Goal: Information Seeking & Learning: Learn about a topic

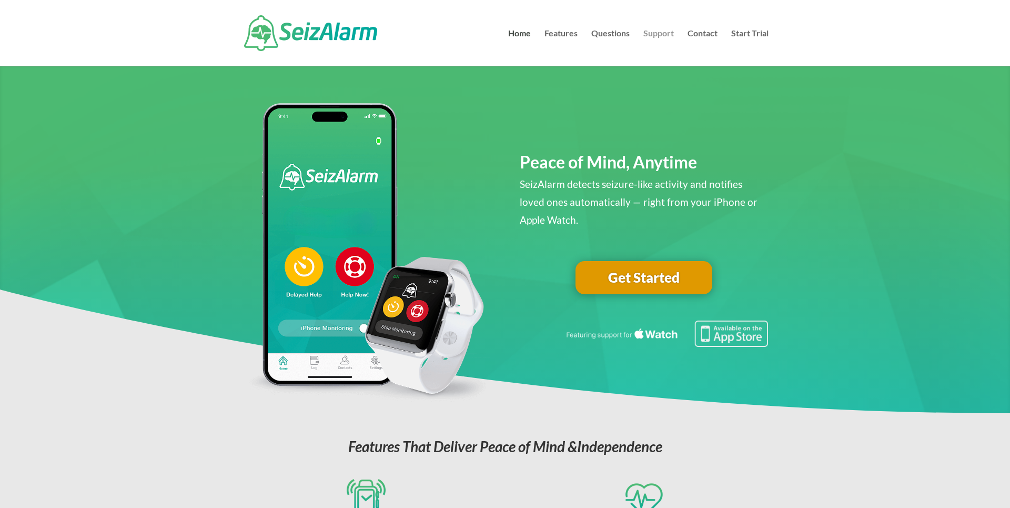
click at [669, 34] on link "Support" at bounding box center [658, 47] width 31 height 37
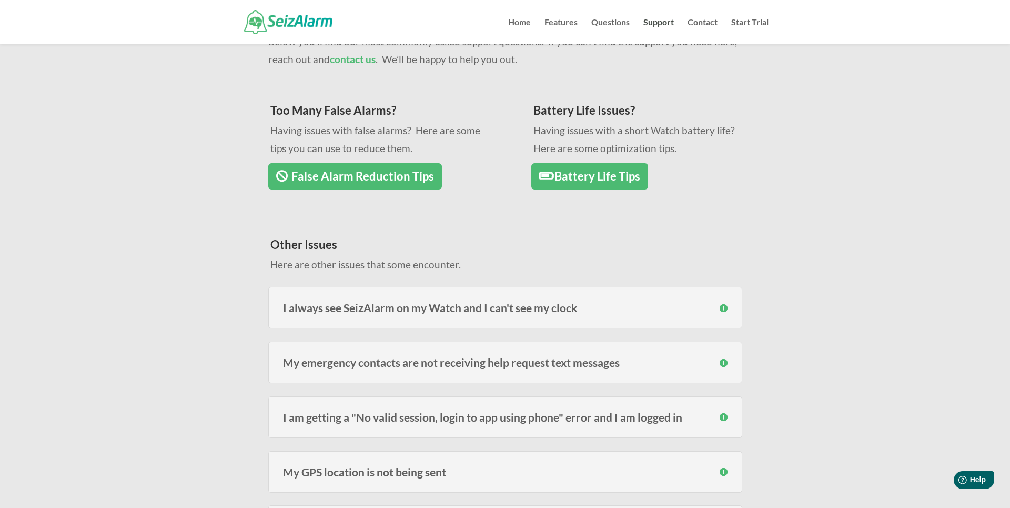
scroll to position [26, 0]
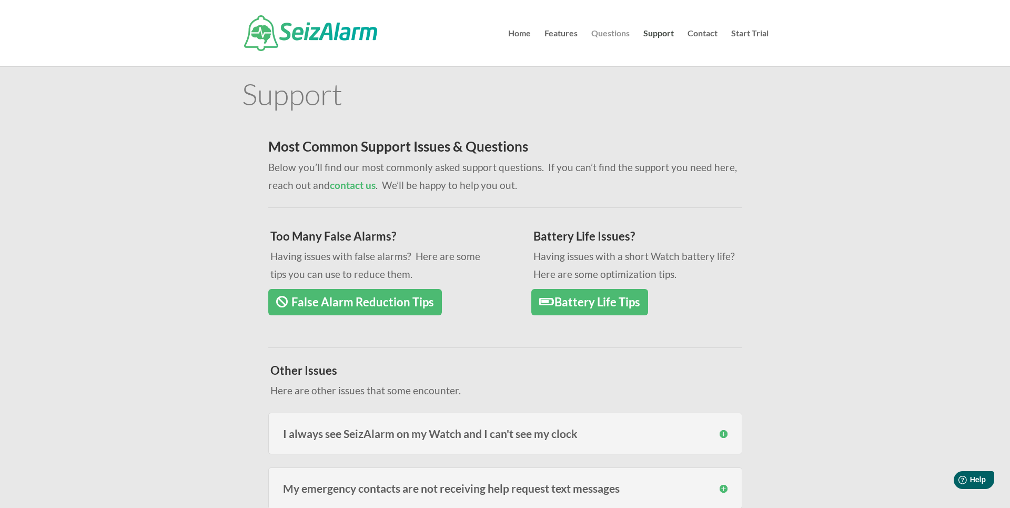
click at [611, 32] on link "Questions" at bounding box center [610, 47] width 38 height 37
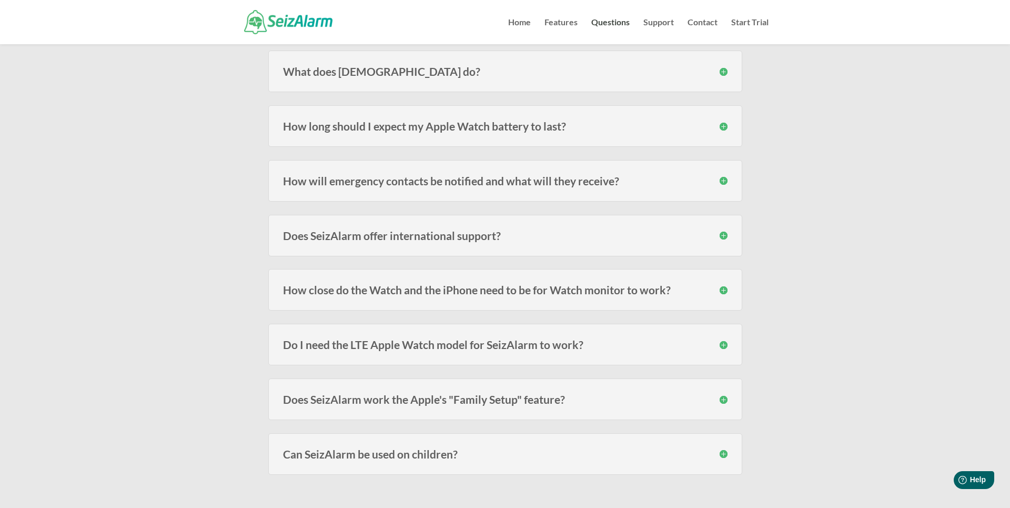
scroll to position [156, 0]
click at [657, 183] on h3 "How will emergency contacts be notified and what will they receive?" at bounding box center [505, 180] width 445 height 11
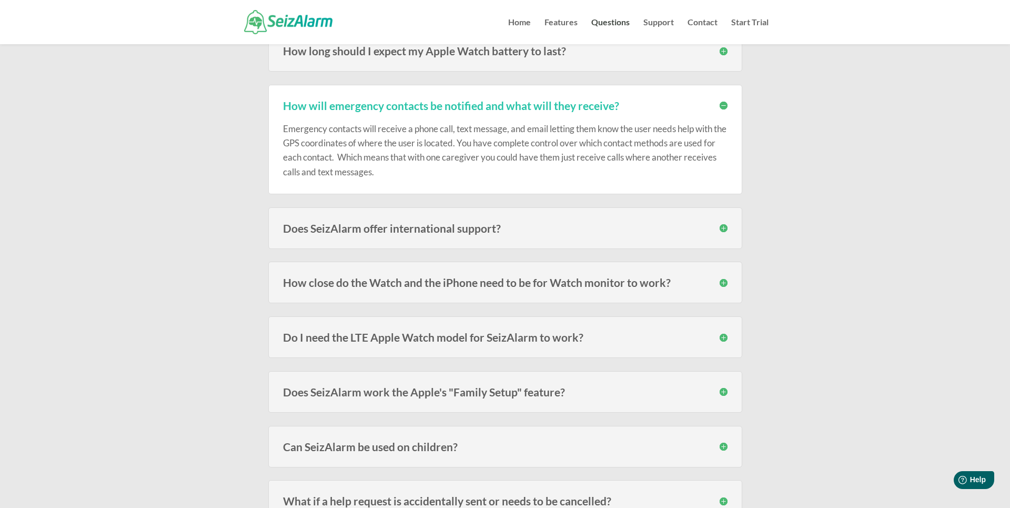
scroll to position [247, 0]
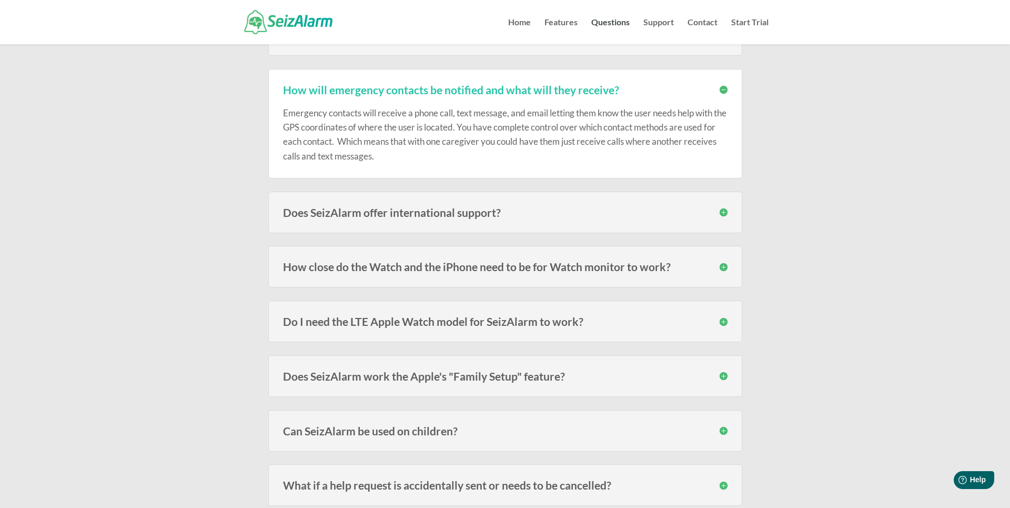
click at [610, 214] on h3 "Does SeizAlarm offer international support?" at bounding box center [505, 212] width 445 height 11
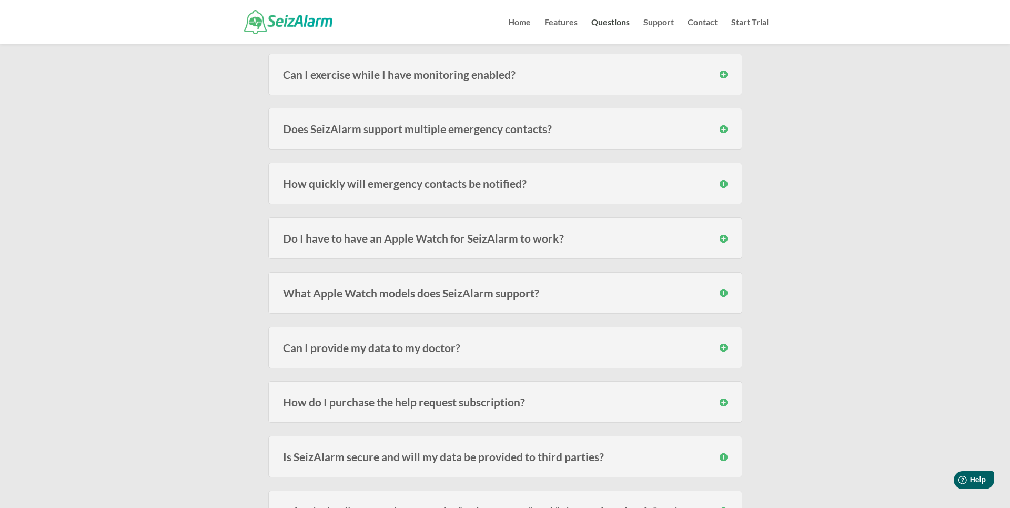
scroll to position [777, 0]
click at [580, 179] on h3 "How quickly will emergency contacts be notified?" at bounding box center [505, 181] width 445 height 11
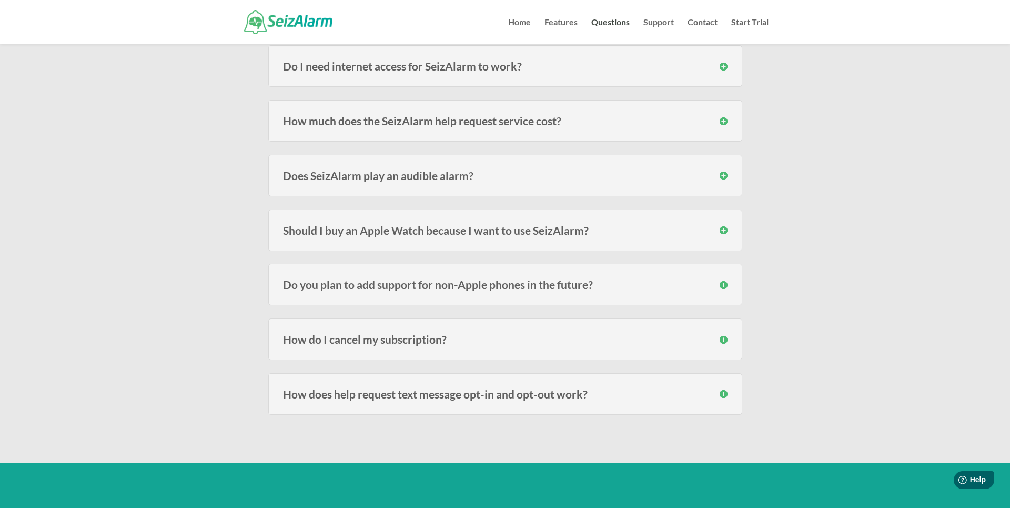
scroll to position [1481, 0]
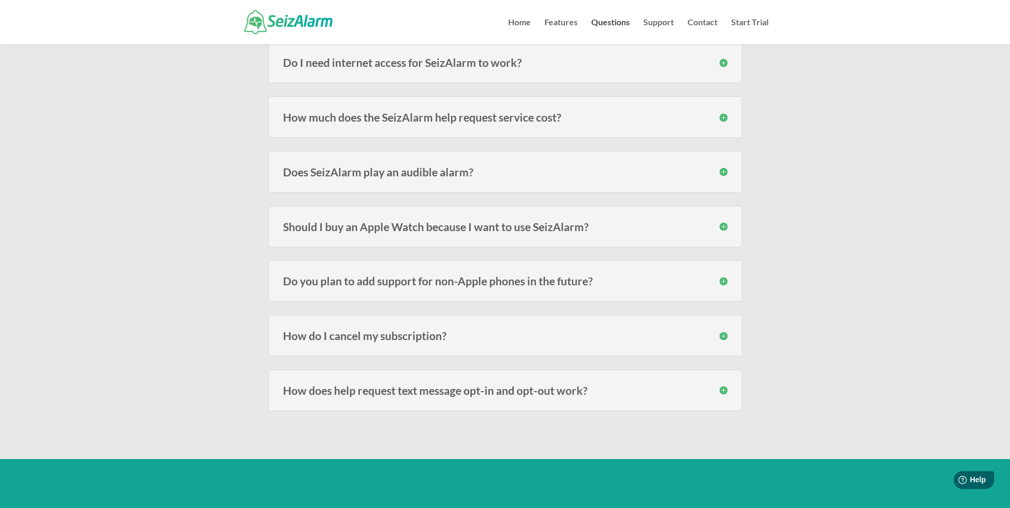
click at [555, 227] on h3 "Should I buy an Apple Watch because I want to use SeizAlarm?" at bounding box center [505, 226] width 445 height 11
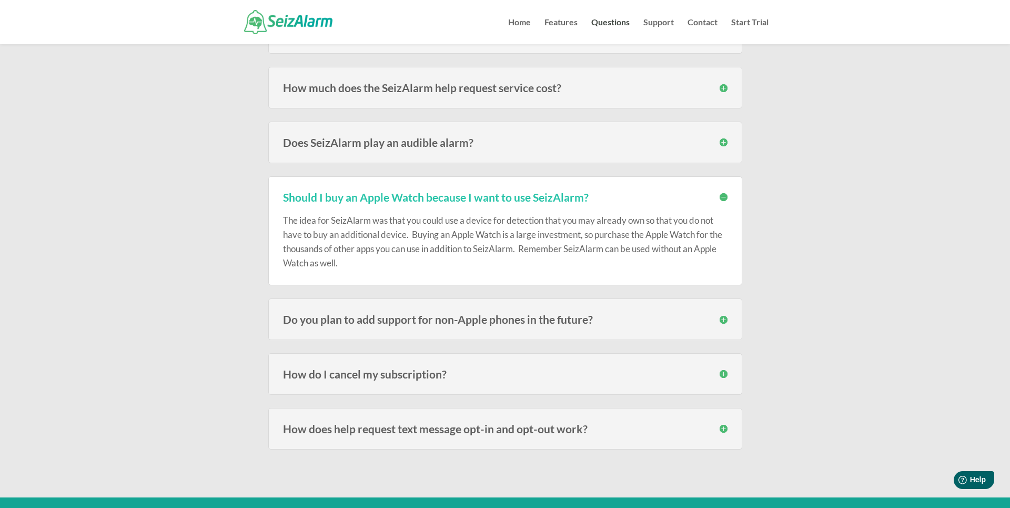
scroll to position [1506, 0]
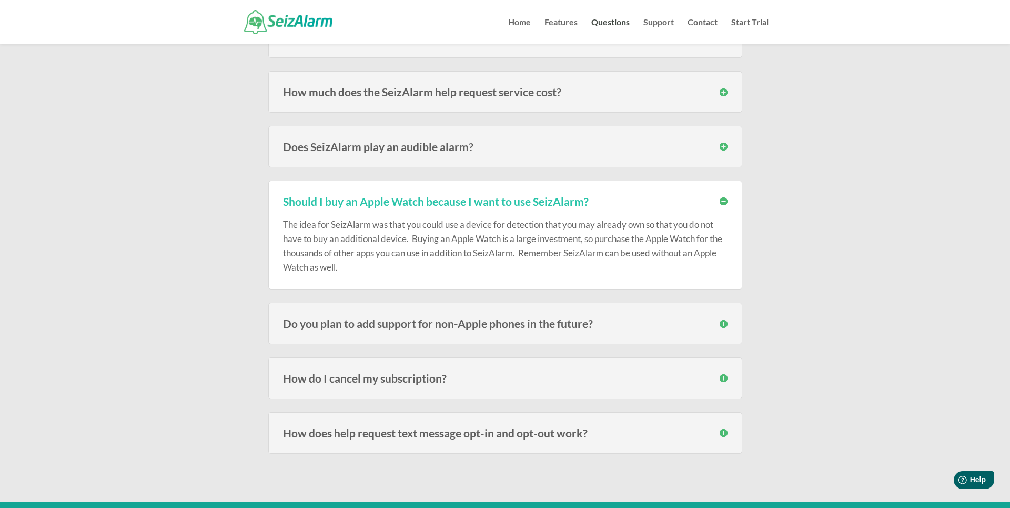
click at [629, 250] on div "The idea for SeizAlarm was that you could use a device for detection that you m…" at bounding box center [505, 241] width 445 height 68
click at [571, 19] on link "Features" at bounding box center [561, 31] width 33 height 26
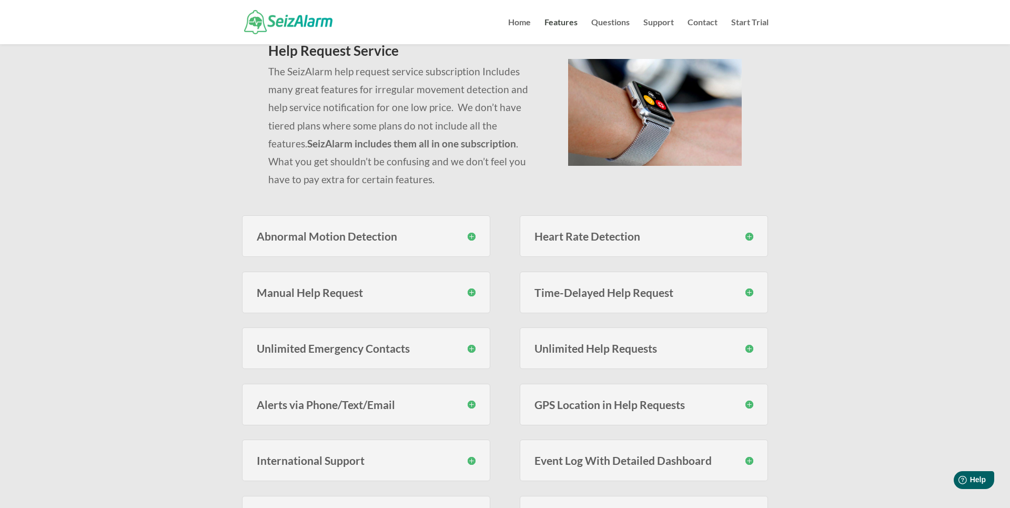
scroll to position [94, 0]
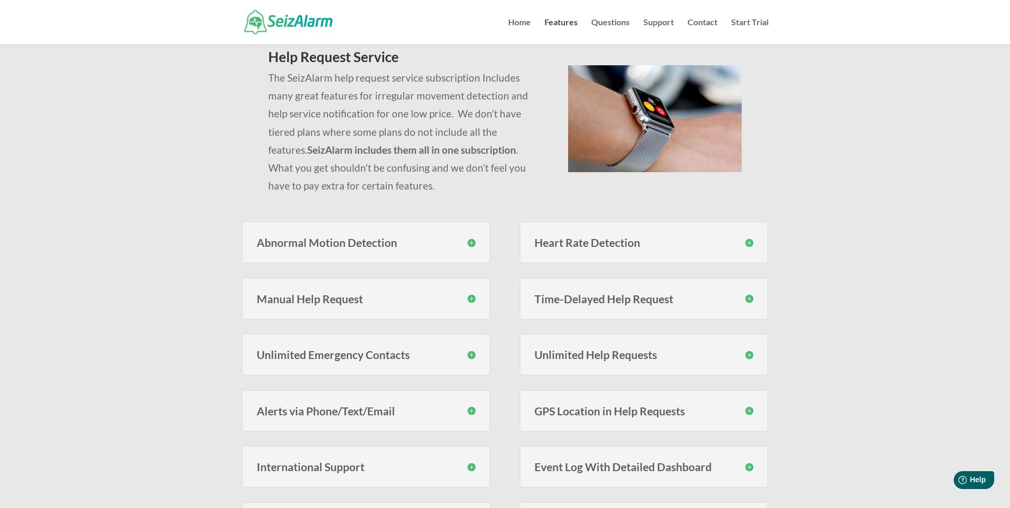
click at [557, 244] on h3 "Heart Rate Detection" at bounding box center [644, 242] width 219 height 11
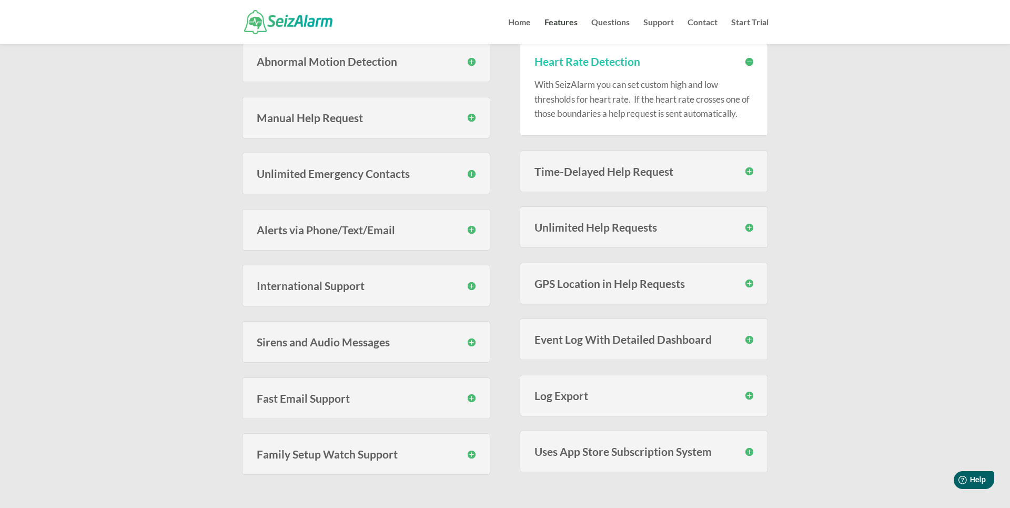
scroll to position [280, 0]
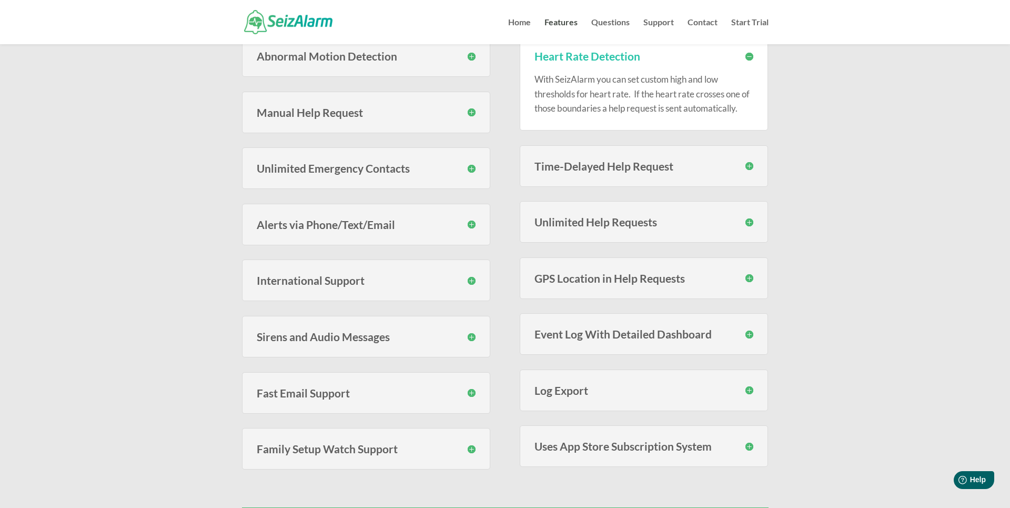
click at [470, 174] on div "Unlimited Emergency Contacts Unlike many others services, SeizAlarm does not li…" at bounding box center [366, 168] width 249 height 42
click at [470, 167] on h3 "Unlimited Emergency Contacts" at bounding box center [366, 168] width 219 height 11
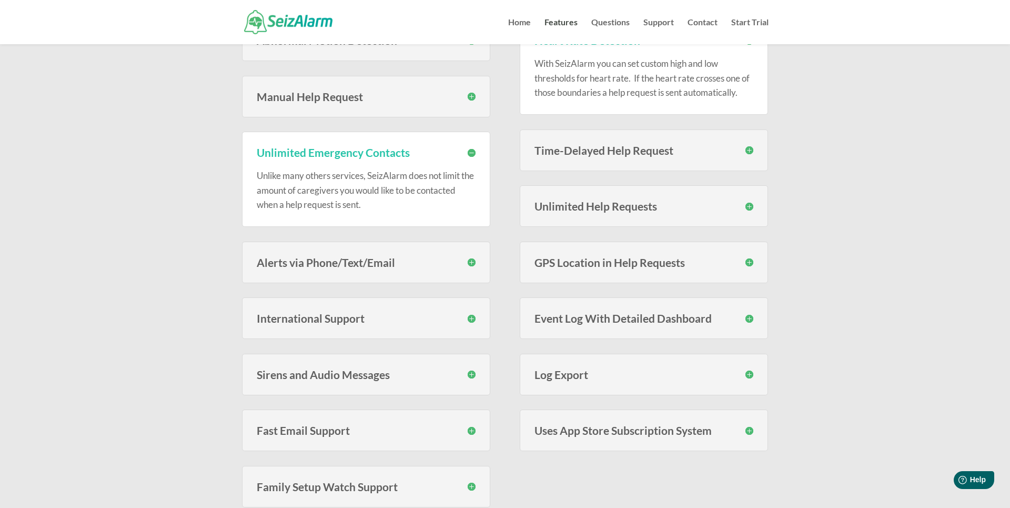
scroll to position [314, 0]
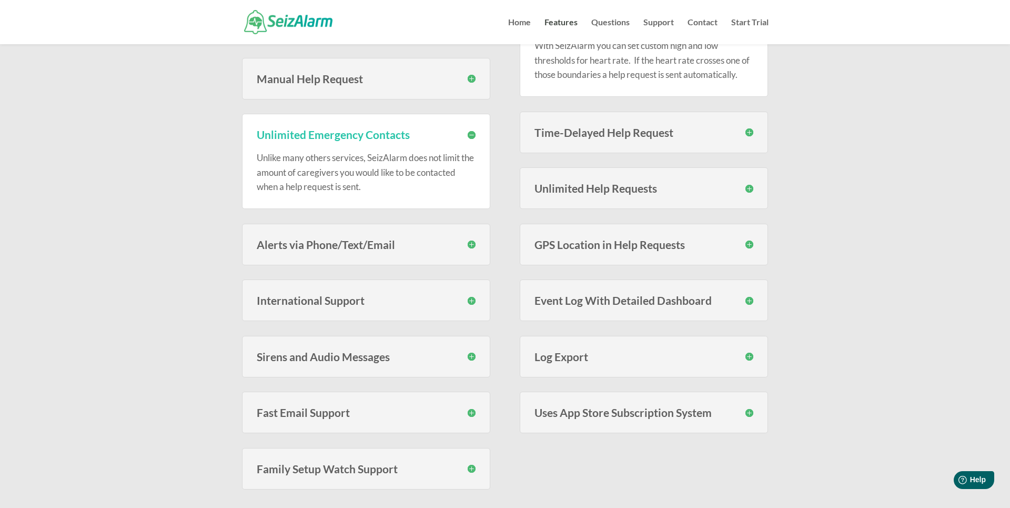
click at [470, 246] on h3 "Alerts via Phone/Text/Email" at bounding box center [366, 244] width 219 height 11
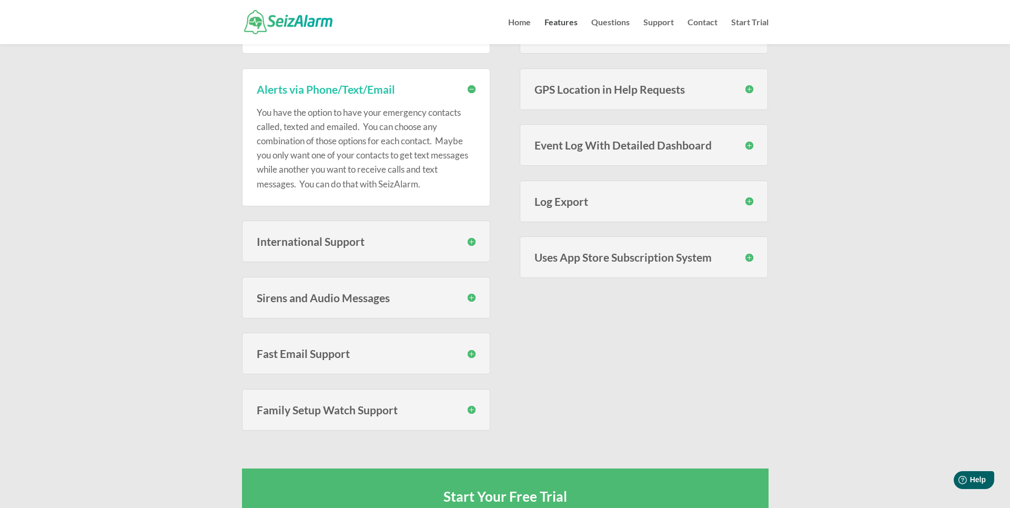
scroll to position [481, 0]
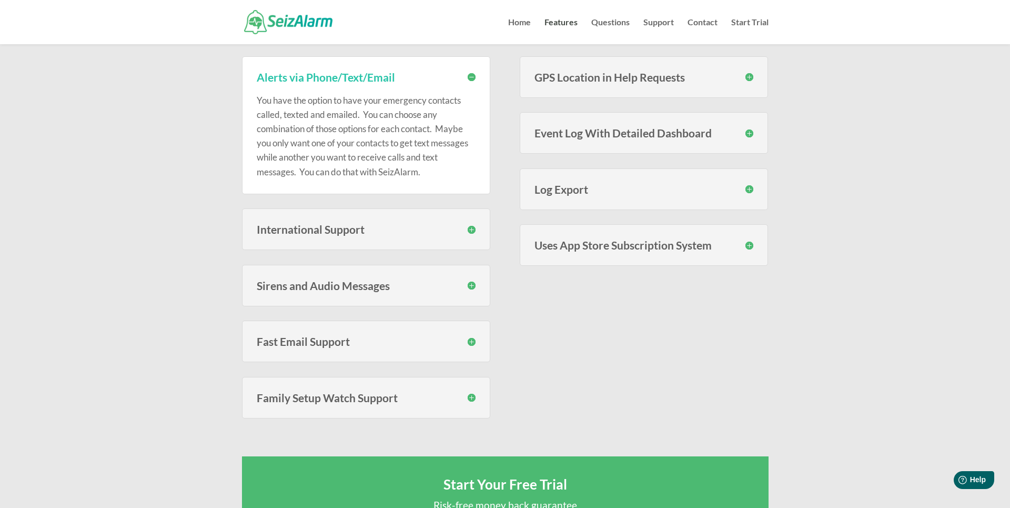
click at [469, 229] on h3 "International Support" at bounding box center [366, 229] width 219 height 11
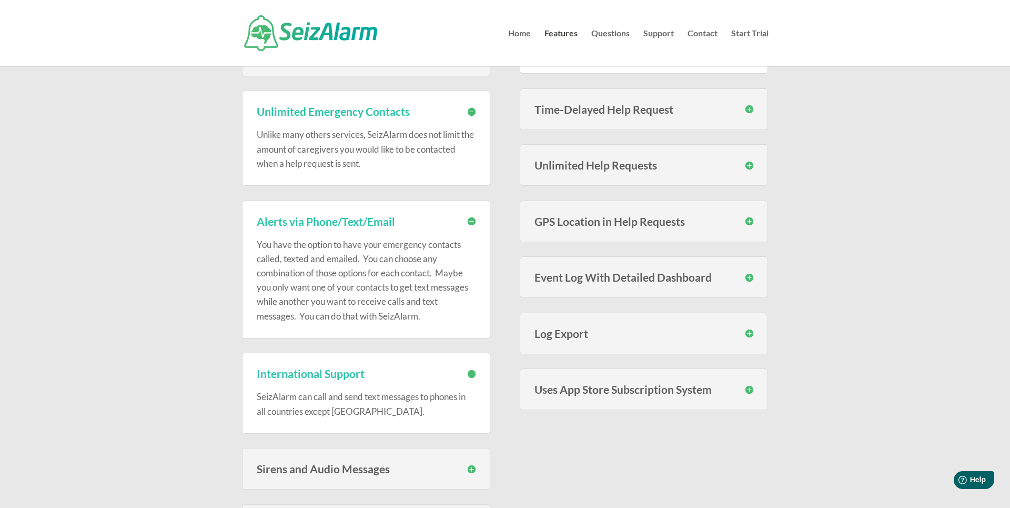
scroll to position [0, 0]
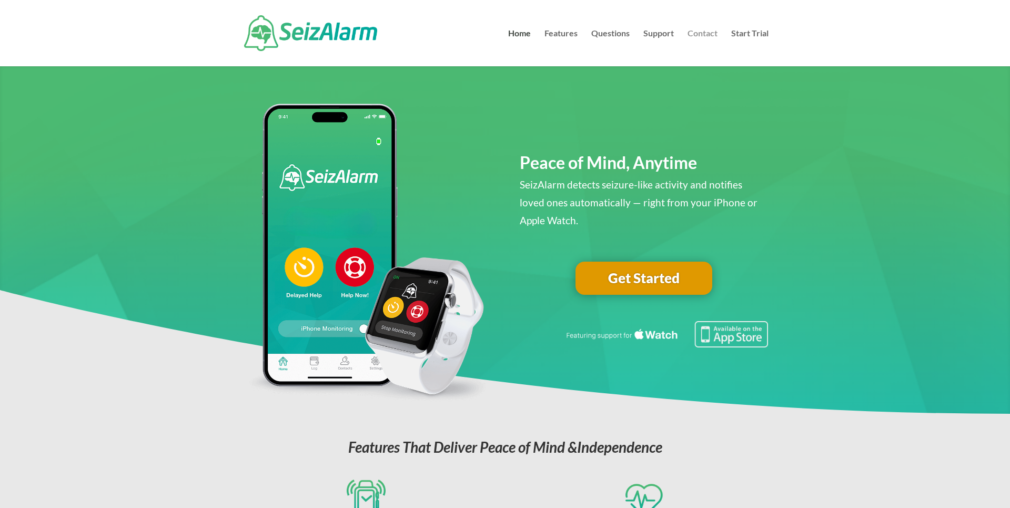
click at [701, 29] on link "Contact" at bounding box center [703, 47] width 30 height 37
